Goal: Check status: Check status

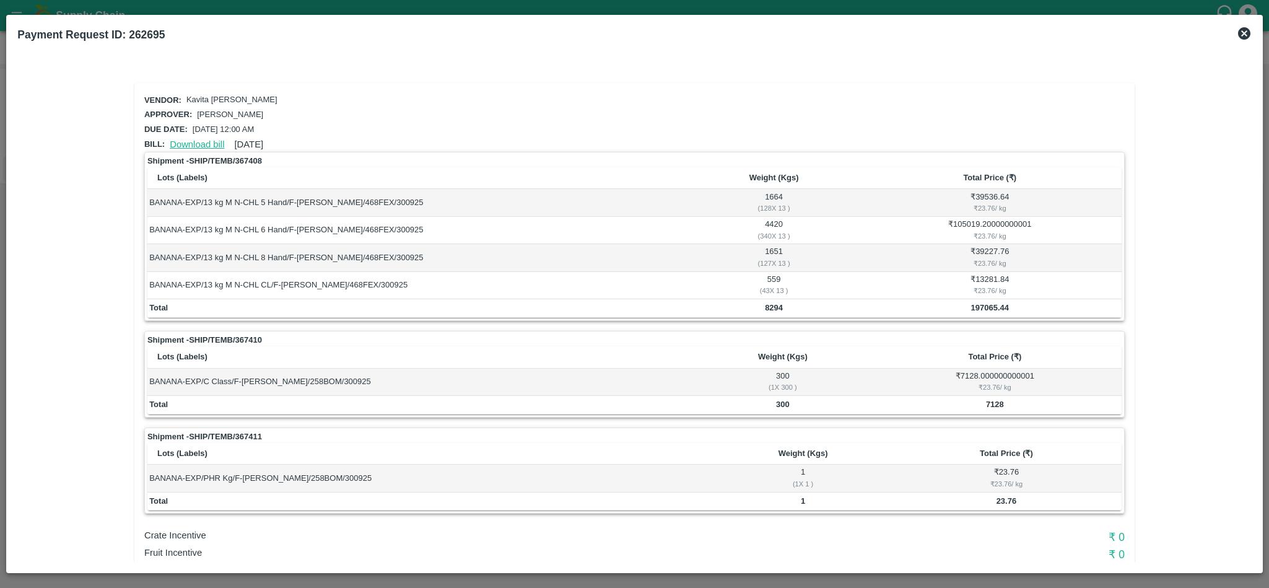
click at [190, 139] on link "Download bill" at bounding box center [197, 144] width 55 height 10
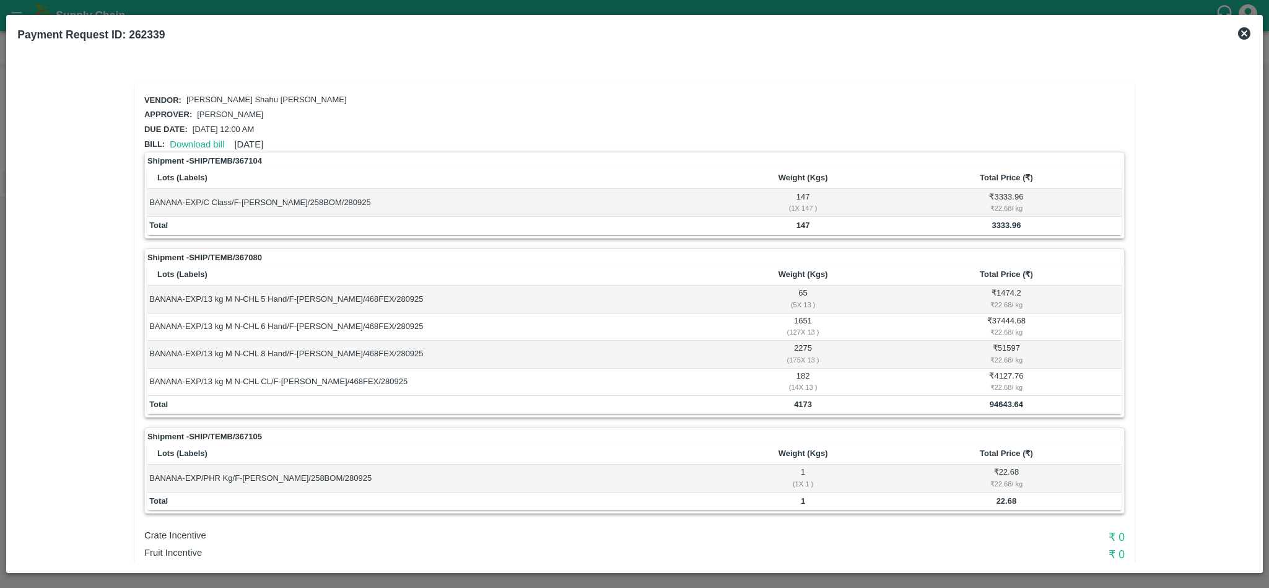
scroll to position [32, 0]
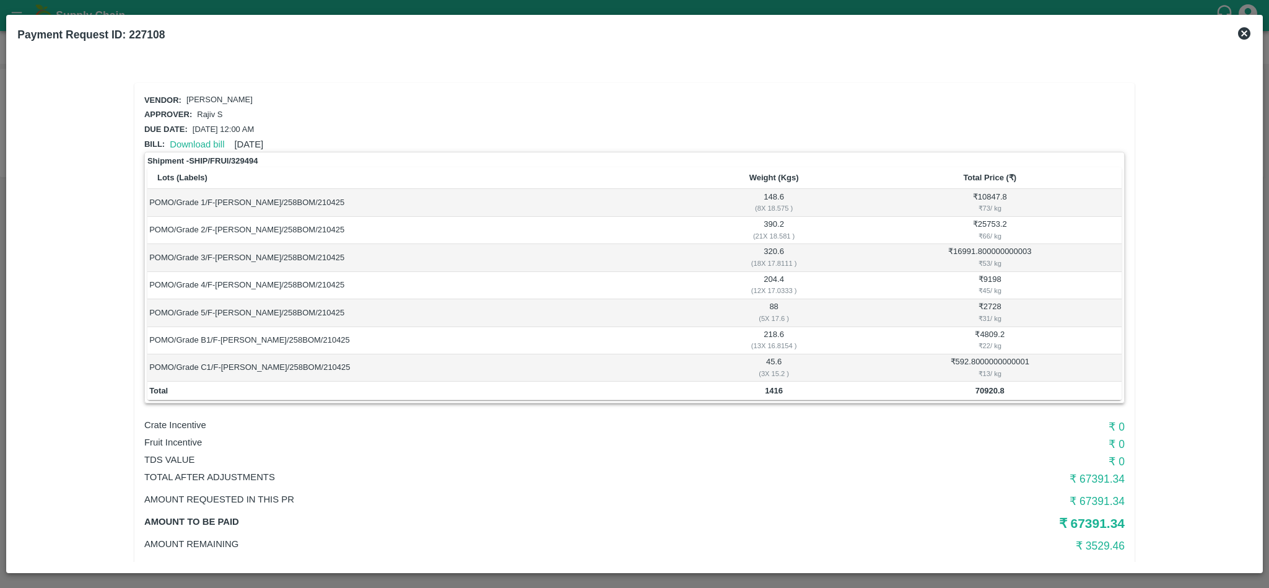
click at [1240, 40] on icon at bounding box center [1244, 33] width 15 height 15
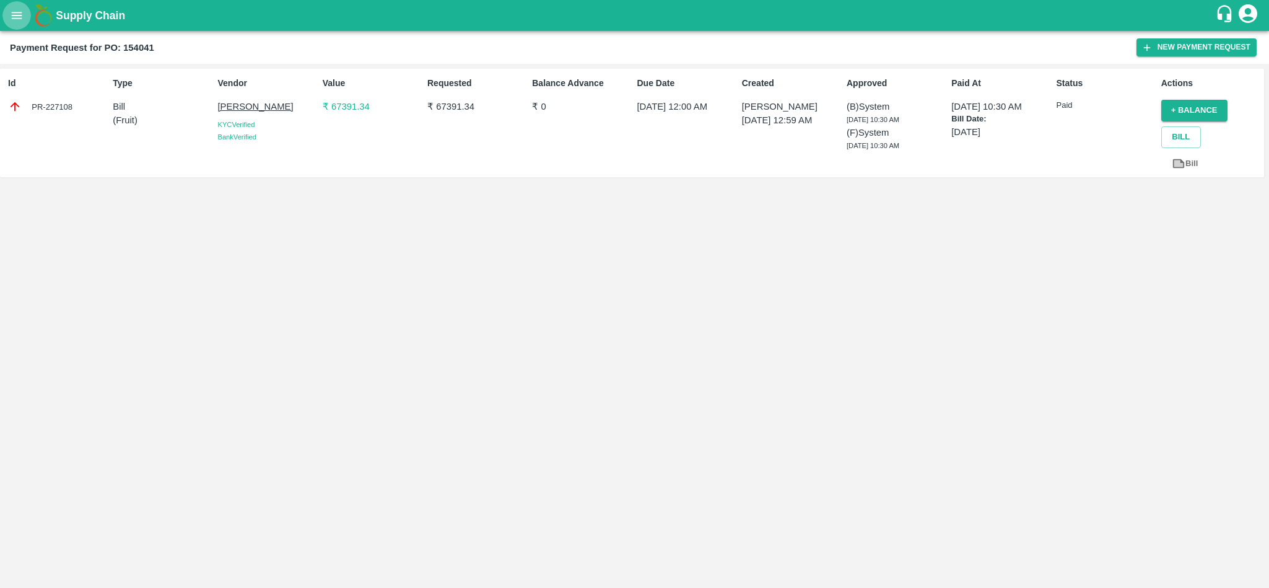
click at [7, 9] on button "open drawer" at bounding box center [16, 15] width 28 height 28
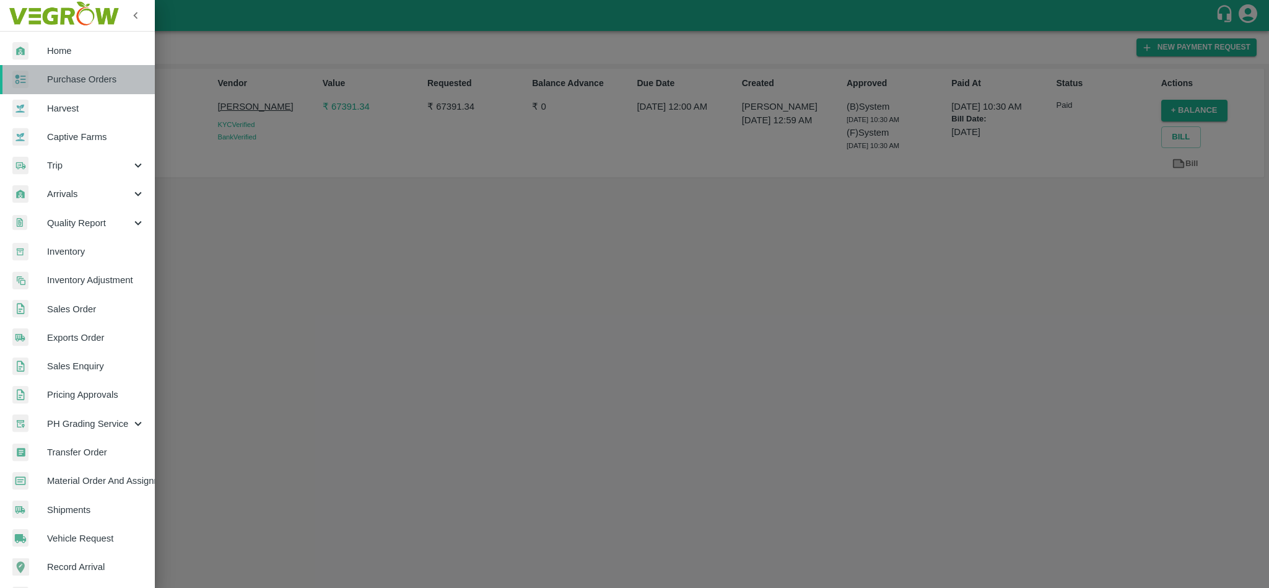
click at [108, 84] on span "Purchase Orders" at bounding box center [96, 79] width 98 height 14
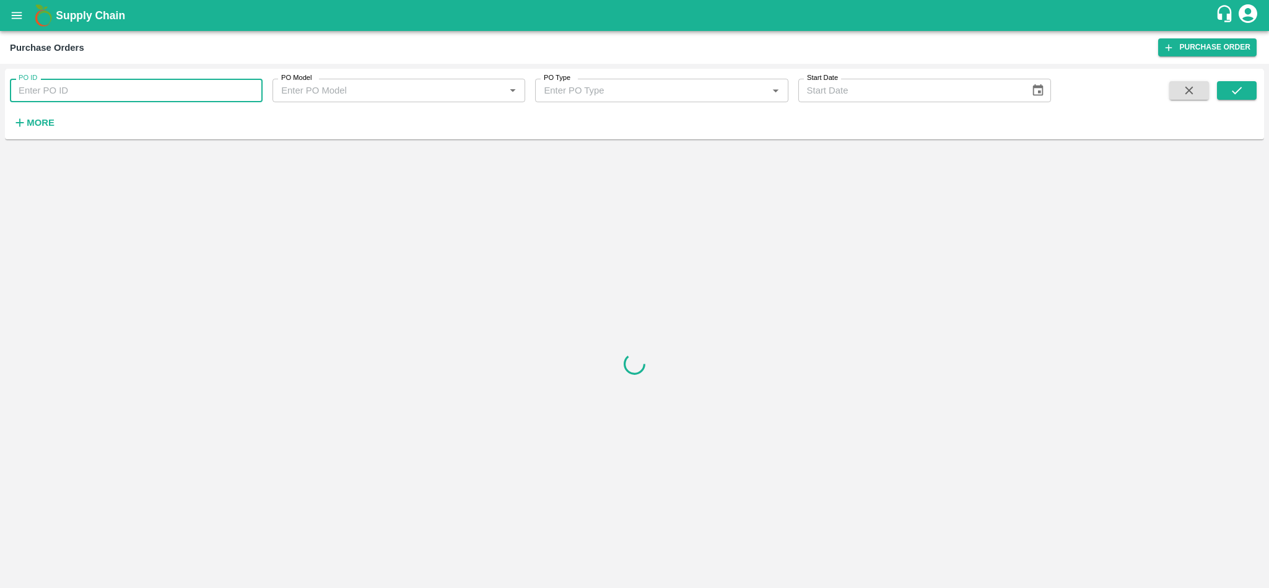
click at [142, 82] on input "PO ID" at bounding box center [136, 91] width 253 height 24
paste input "178928"
click at [1240, 93] on icon "submit" at bounding box center [1237, 91] width 14 height 14
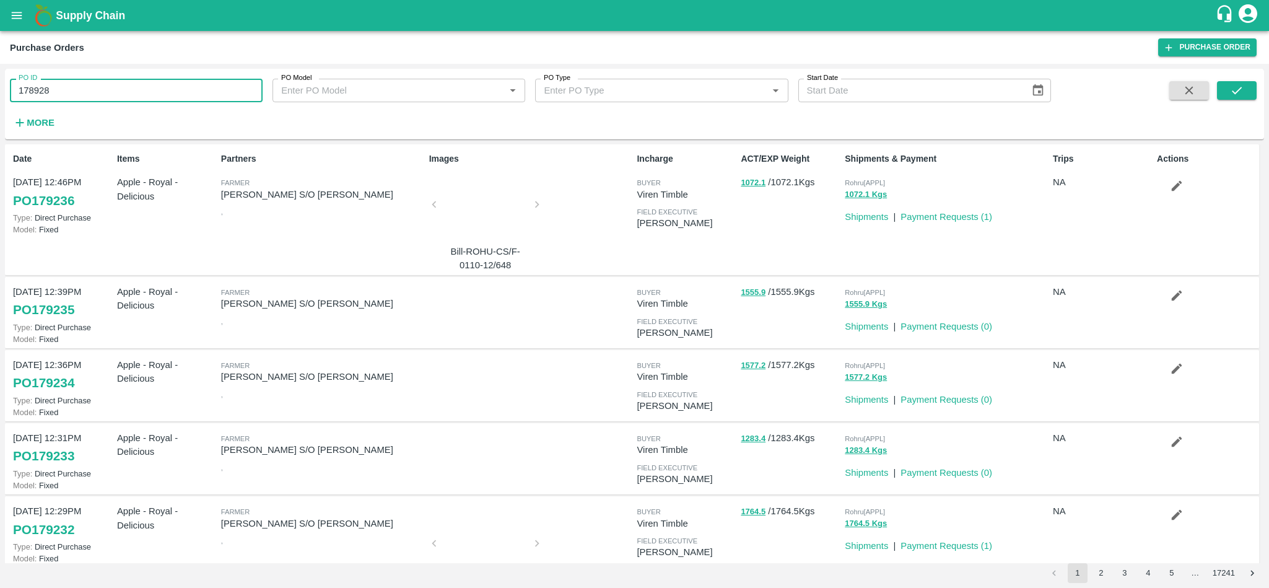
click at [119, 91] on input "178928" at bounding box center [136, 91] width 253 height 24
paste input "text"
type input "178958"
click at [1238, 90] on icon "submit" at bounding box center [1237, 90] width 10 height 7
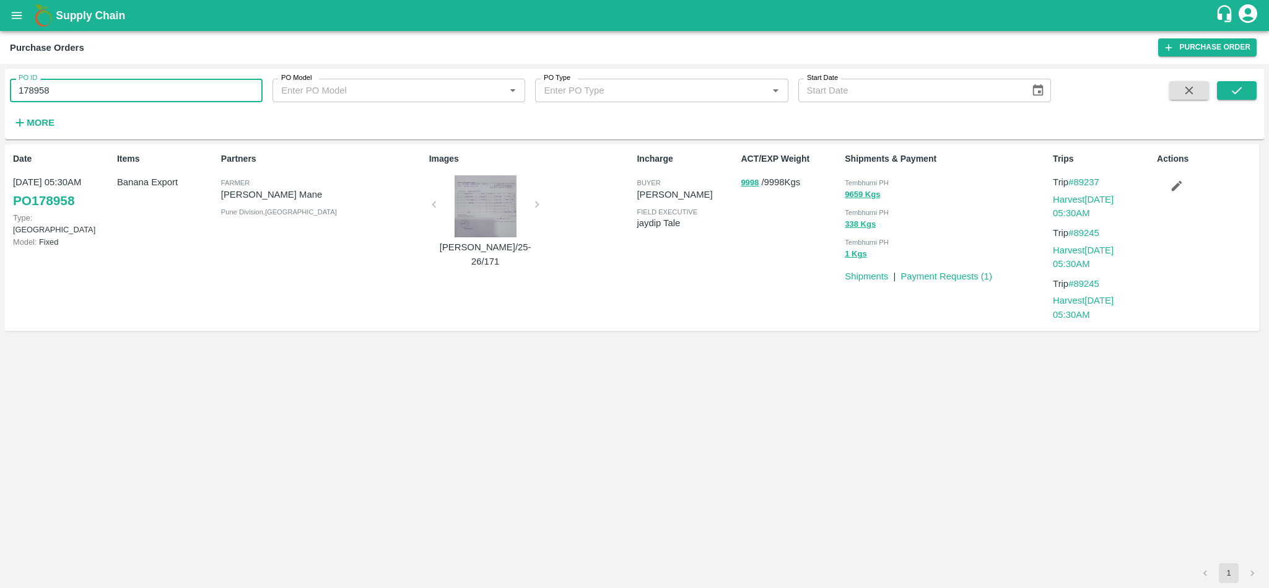
click at [82, 92] on input "178958" at bounding box center [136, 91] width 253 height 24
paste input "text"
type input "177899"
click at [1243, 92] on icon "submit" at bounding box center [1237, 91] width 14 height 14
